Goal: Find specific page/section: Find specific page/section

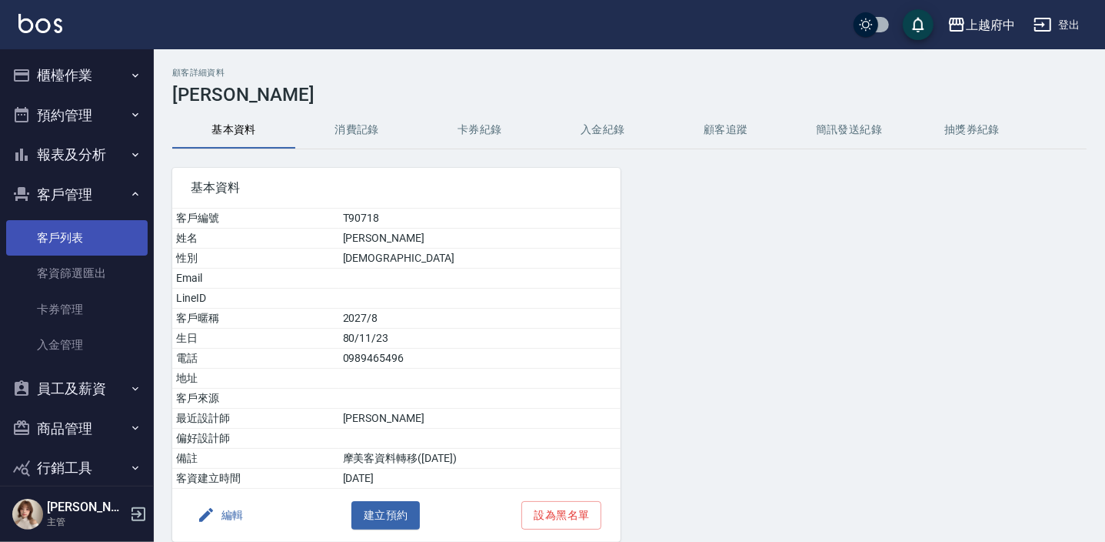
click at [78, 238] on link "客戶列表" at bounding box center [77, 237] width 142 height 35
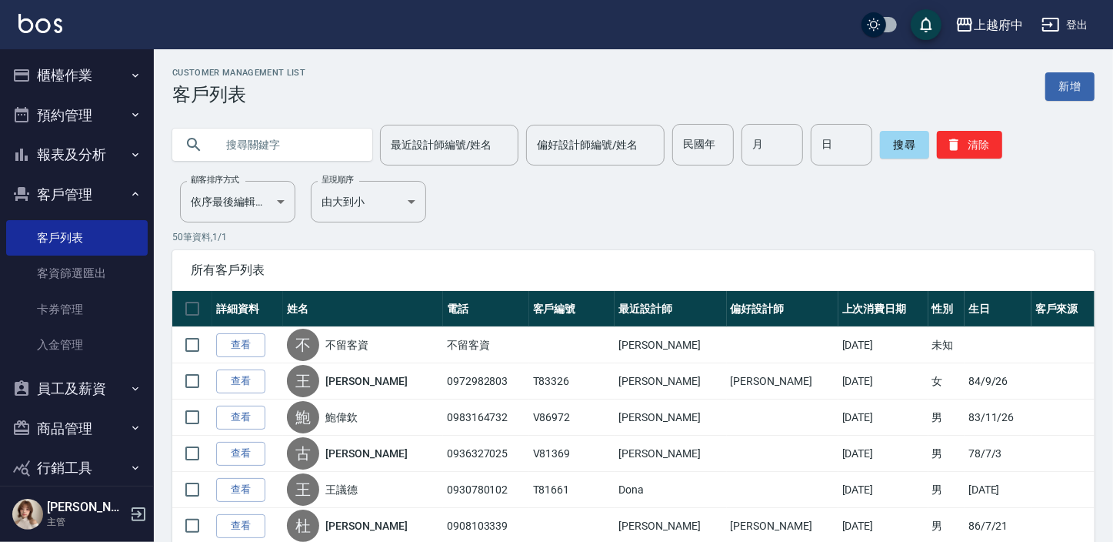
click at [273, 138] on input "text" at bounding box center [287, 145] width 145 height 42
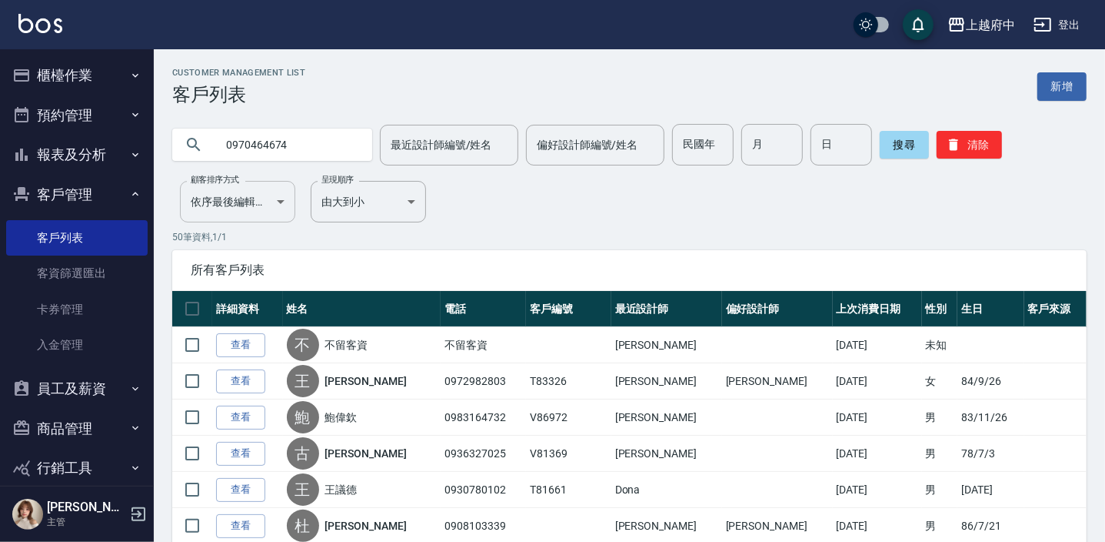
type input "0970464674"
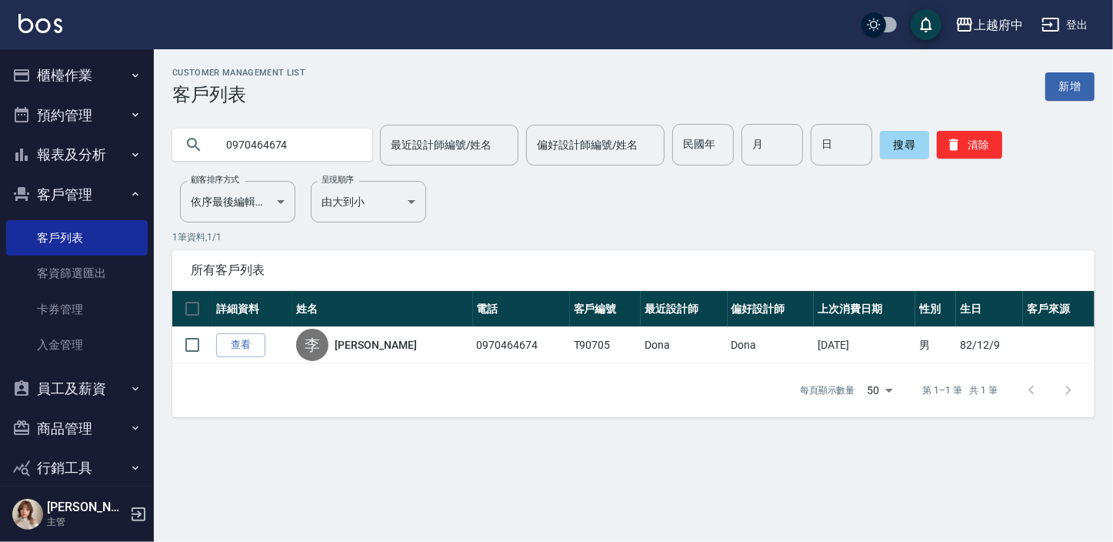
click at [232, 341] on link "查看" at bounding box center [240, 345] width 49 height 24
